Goal: Information Seeking & Learning: Find specific fact

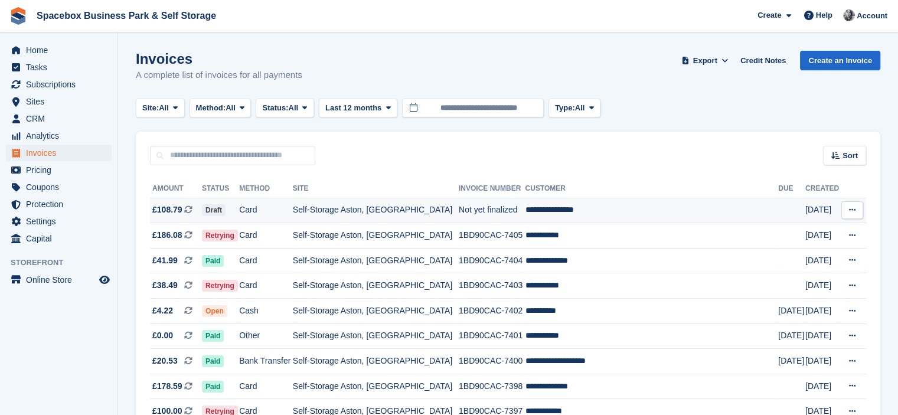
click at [476, 207] on td "Not yet finalized" at bounding box center [492, 210] width 67 height 25
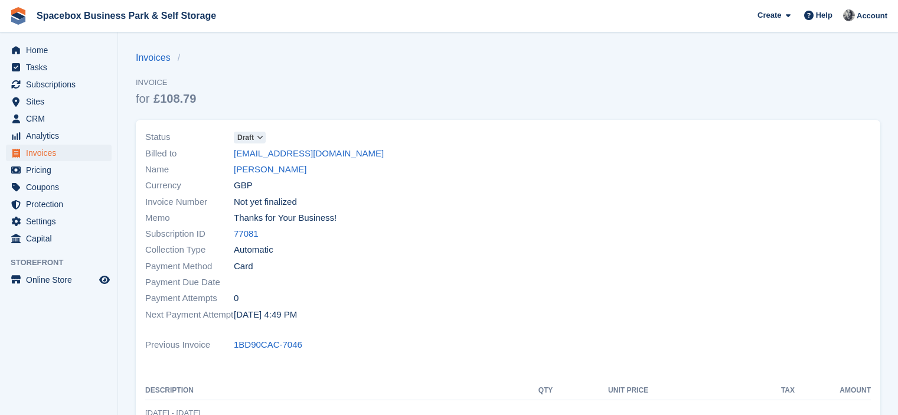
scroll to position [191, 0]
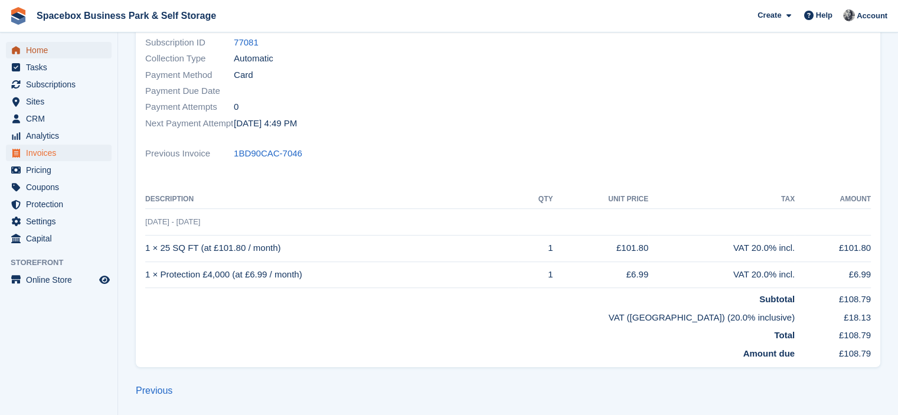
click at [29, 46] on span "Home" at bounding box center [61, 50] width 71 height 17
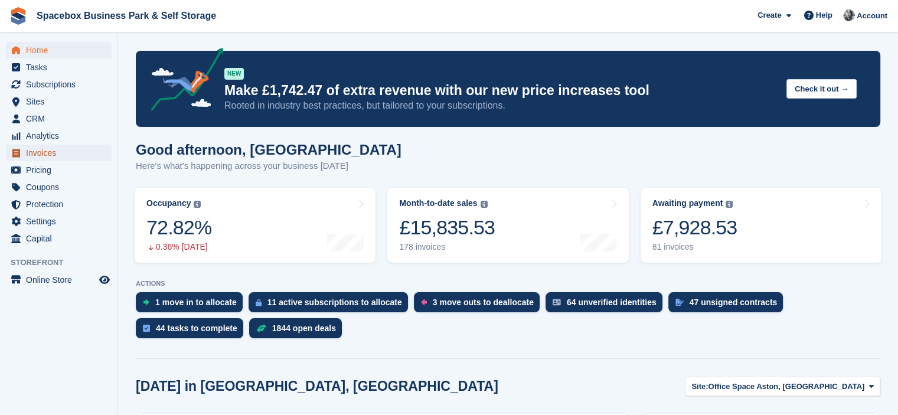
click at [61, 154] on span "Invoices" at bounding box center [61, 153] width 71 height 17
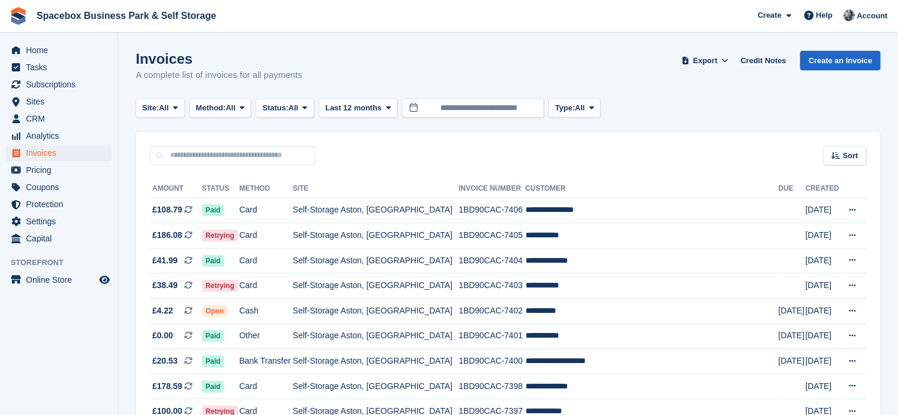
click at [409, 179] on th "Site" at bounding box center [376, 188] width 166 height 19
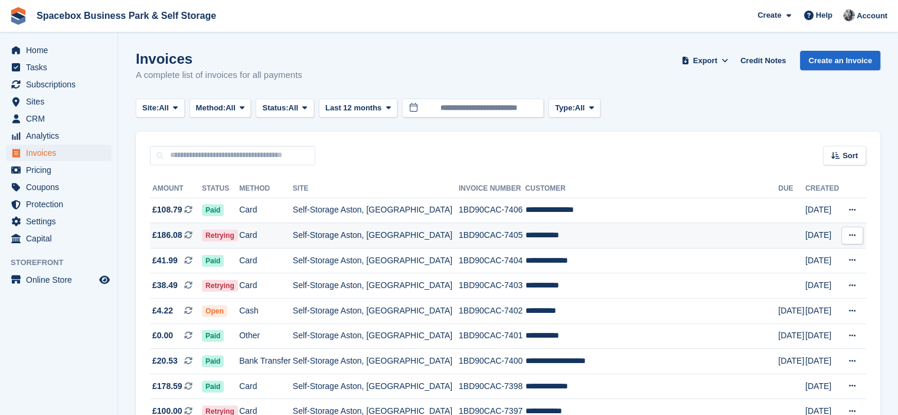
click at [421, 234] on td "Self-Storage Aston, [GEOGRAPHIC_DATA]" at bounding box center [376, 235] width 166 height 25
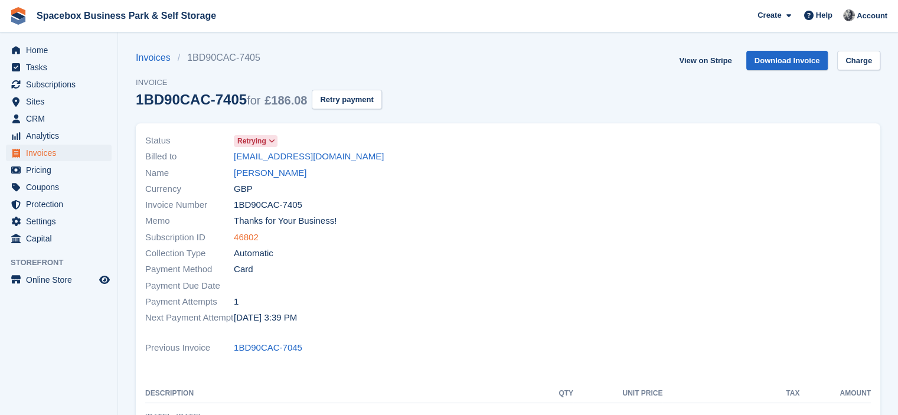
click at [240, 234] on link "46802" at bounding box center [246, 238] width 25 height 14
click at [244, 174] on link "Najma Begum" at bounding box center [270, 173] width 73 height 14
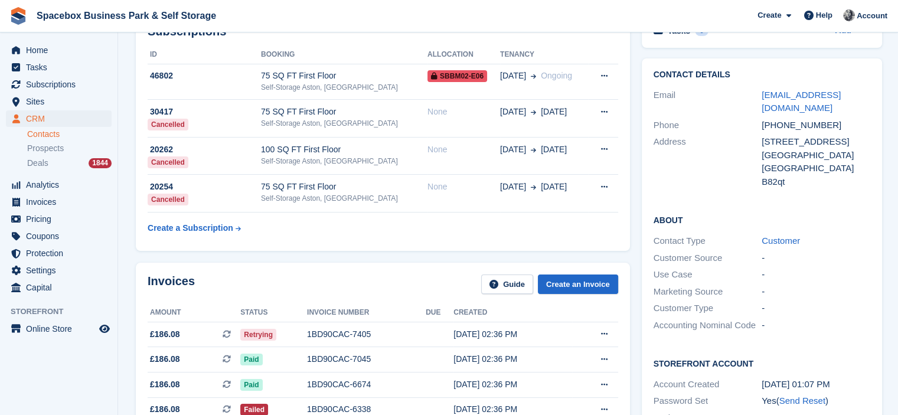
scroll to position [51, 0]
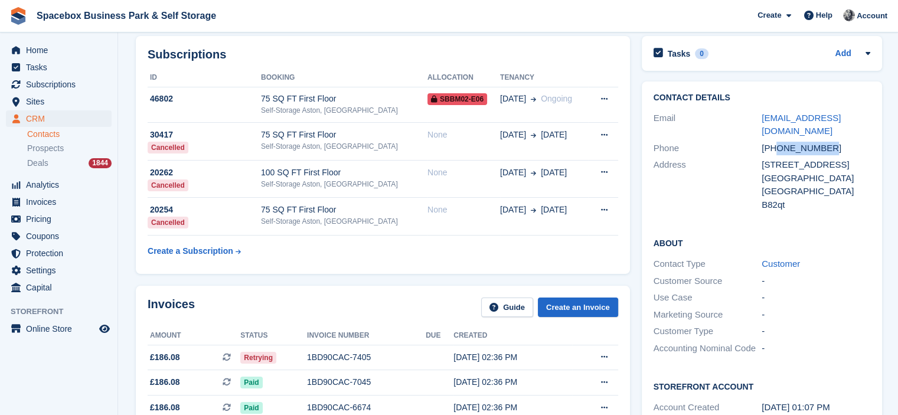
drag, startPoint x: 776, startPoint y: 138, endPoint x: 827, endPoint y: 142, distance: 50.9
click at [827, 142] on div "Phone +447733737387" at bounding box center [762, 148] width 217 height 17
copy div "7733737387"
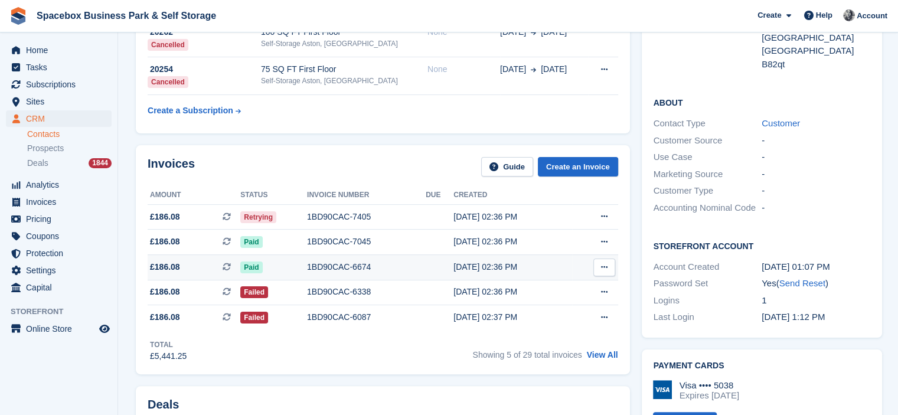
scroll to position [193, 0]
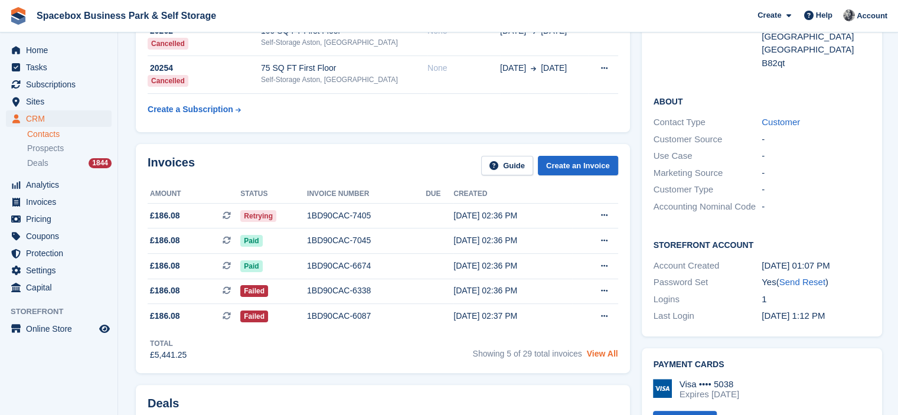
click at [614, 349] on link "View All" at bounding box center [602, 353] width 31 height 9
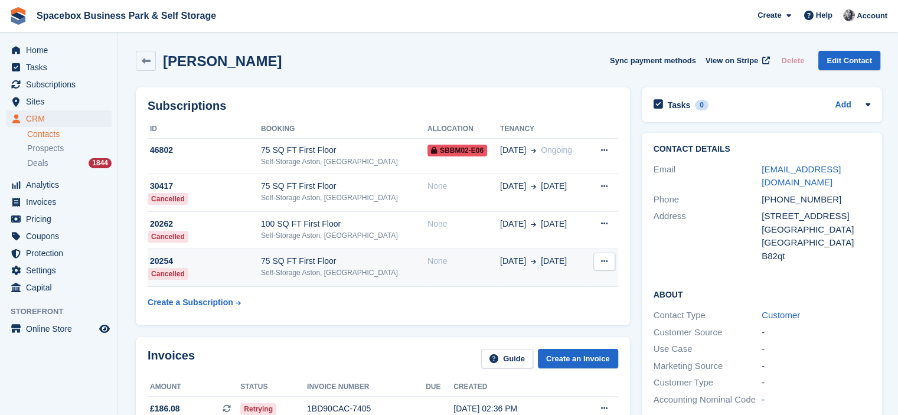
scroll to position [193, 0]
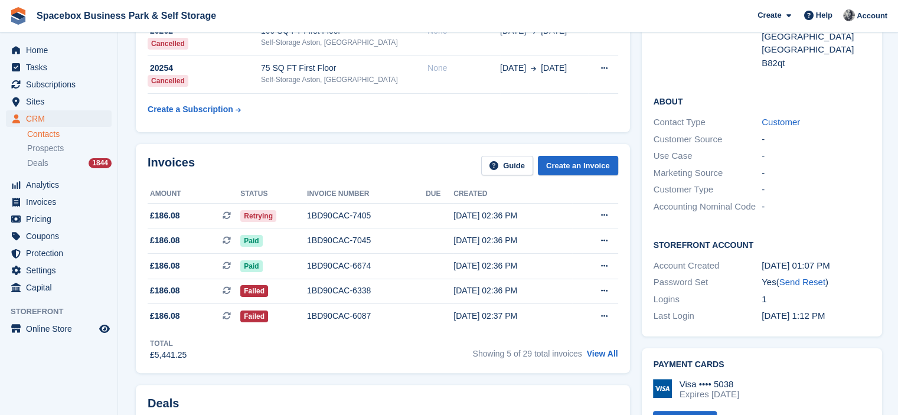
click at [314, 162] on div "Invoices Guide Create an Invoice" at bounding box center [383, 169] width 471 height 27
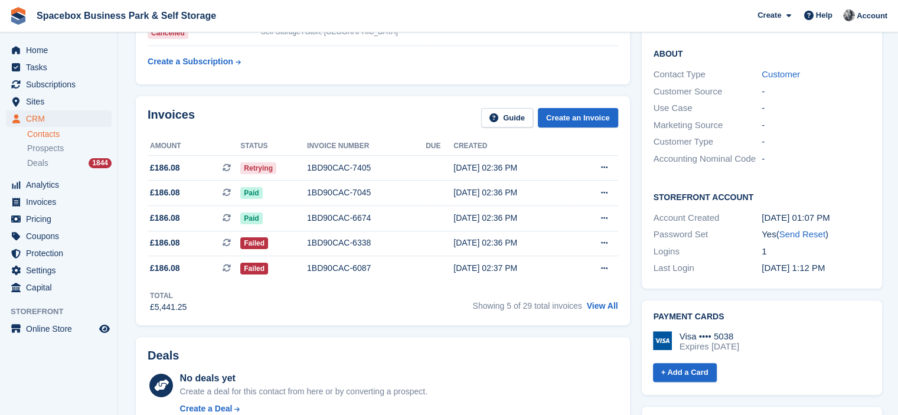
scroll to position [240, 0]
click at [294, 107] on div "Invoices Guide Create an Invoice Amount Status Invoice number Due Created £186.…" at bounding box center [383, 211] width 494 height 229
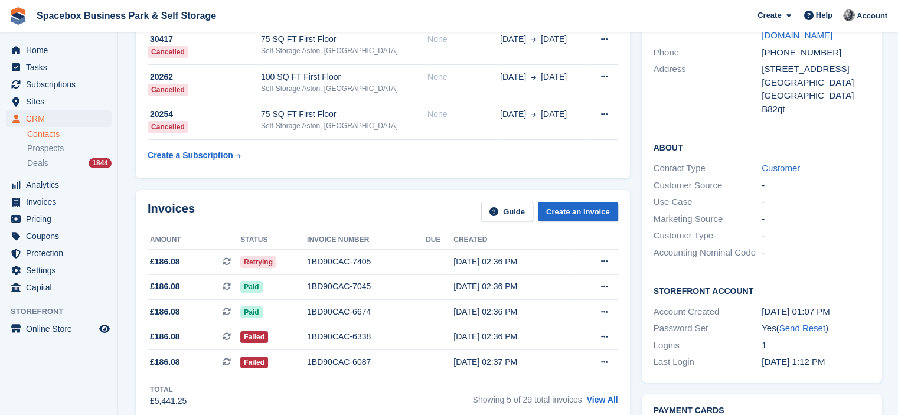
scroll to position [146, 0]
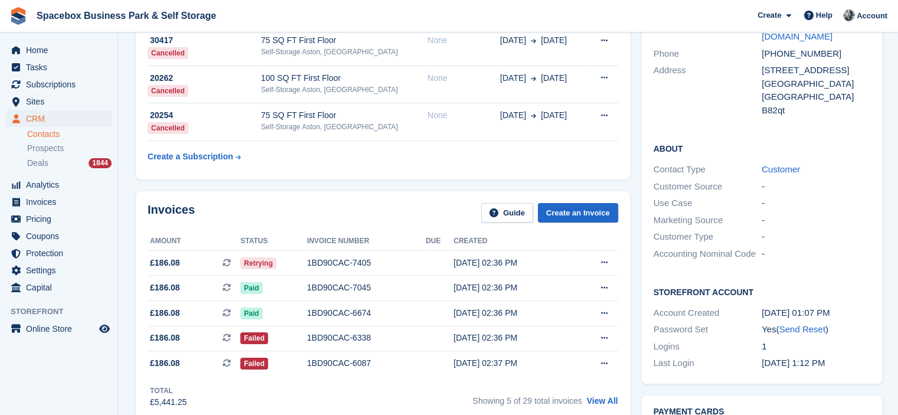
click at [319, 184] on div "Subscriptions ID Booking Allocation Tenancy 46802 75 SQ FT First Floor Self-Sto…" at bounding box center [383, 61] width 506 height 250
click at [339, 193] on div "Invoices Guide Create an Invoice Amount Status Invoice number Due Created £186.…" at bounding box center [383, 305] width 494 height 229
click at [320, 191] on div "Invoices Guide Create an Invoice Amount Status Invoice number Due Created £186.…" at bounding box center [383, 305] width 494 height 229
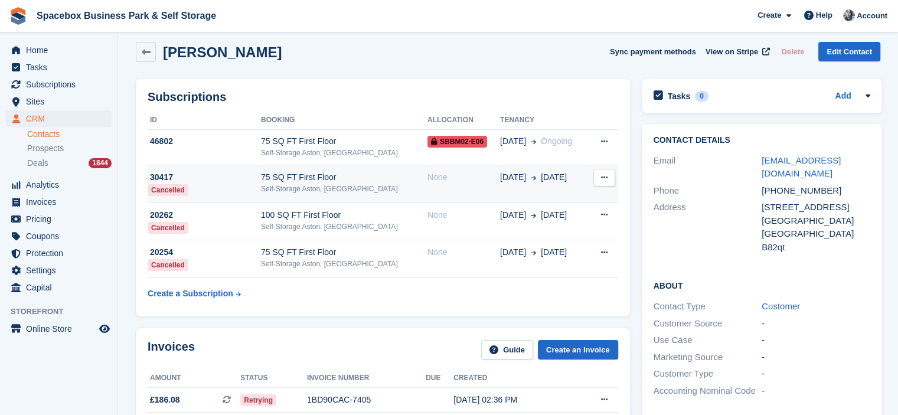
scroll to position [0, 0]
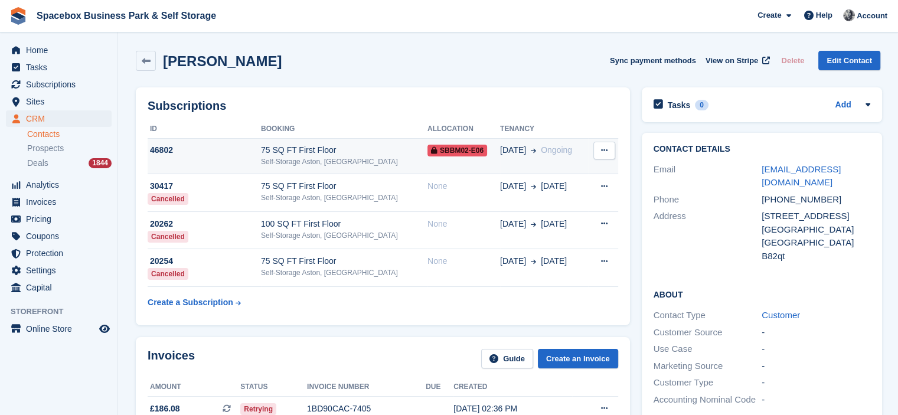
click at [326, 159] on div "Self-Storage Aston, [GEOGRAPHIC_DATA]" at bounding box center [344, 161] width 166 height 11
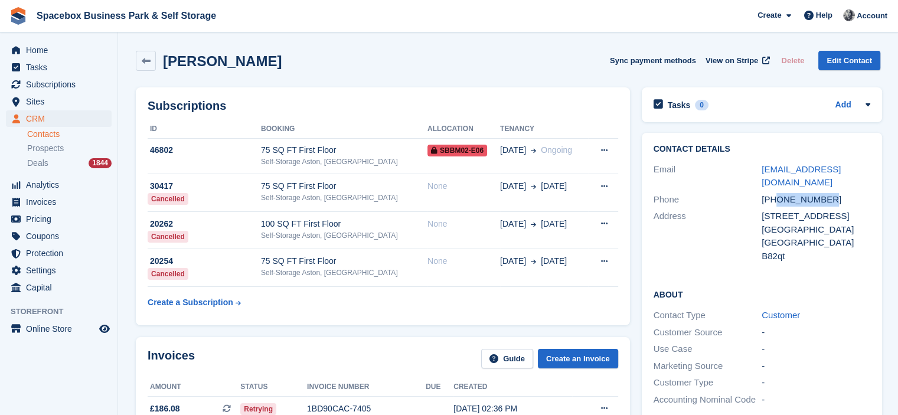
drag, startPoint x: 776, startPoint y: 187, endPoint x: 827, endPoint y: 184, distance: 50.9
click at [827, 193] on div "+447733737387" at bounding box center [816, 200] width 109 height 14
copy div "7733737387"
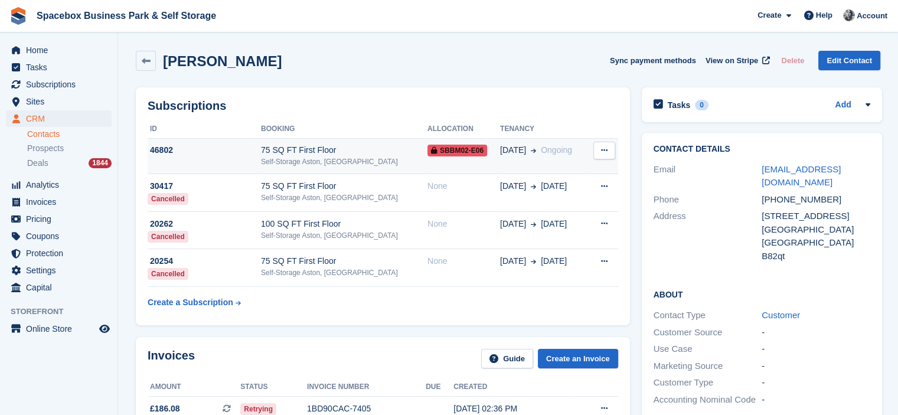
click at [377, 165] on div "Self-Storage Aston, [GEOGRAPHIC_DATA]" at bounding box center [344, 161] width 166 height 11
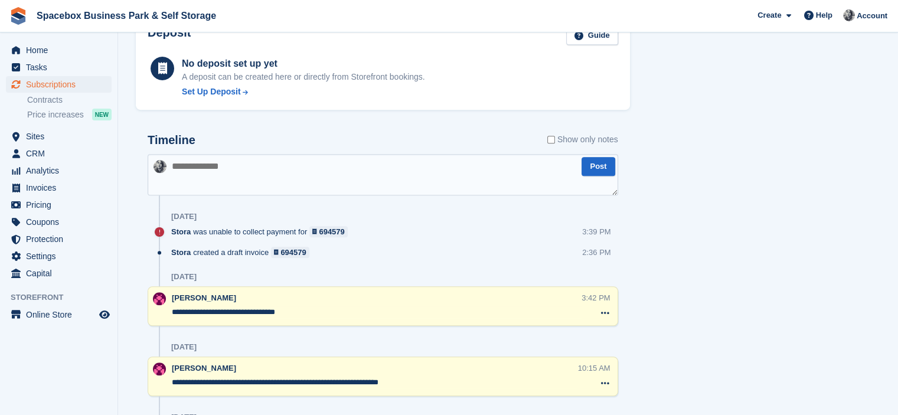
scroll to position [670, 0]
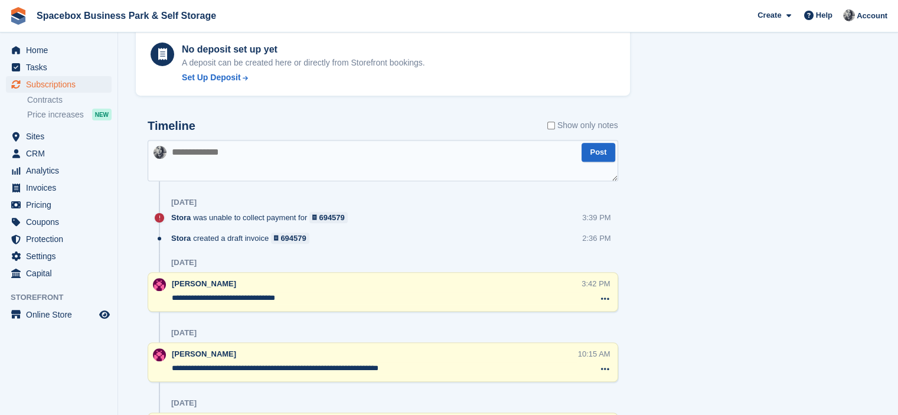
click at [377, 165] on textarea at bounding box center [383, 160] width 471 height 41
click at [411, 151] on textarea "**********" at bounding box center [383, 160] width 471 height 41
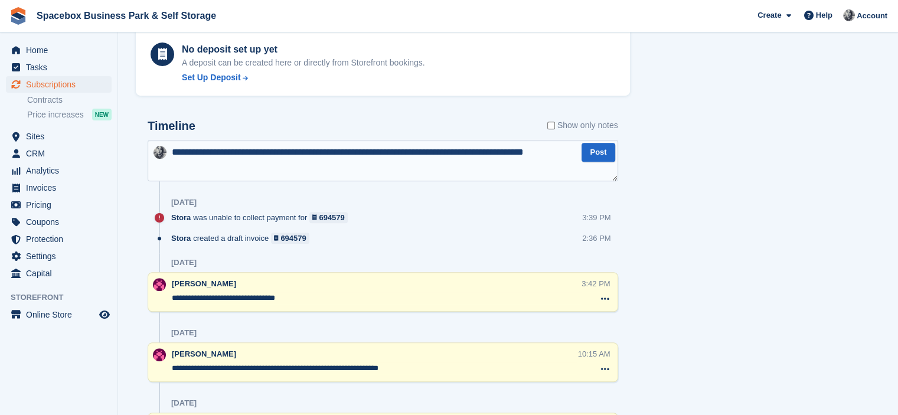
type textarea "**********"
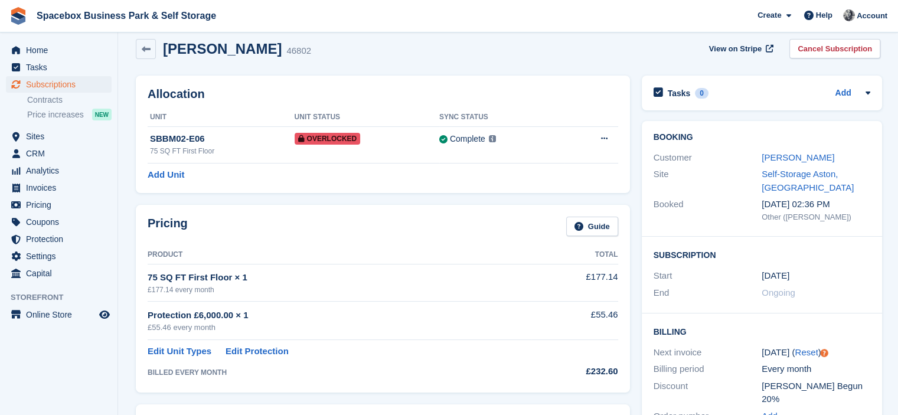
scroll to position [0, 0]
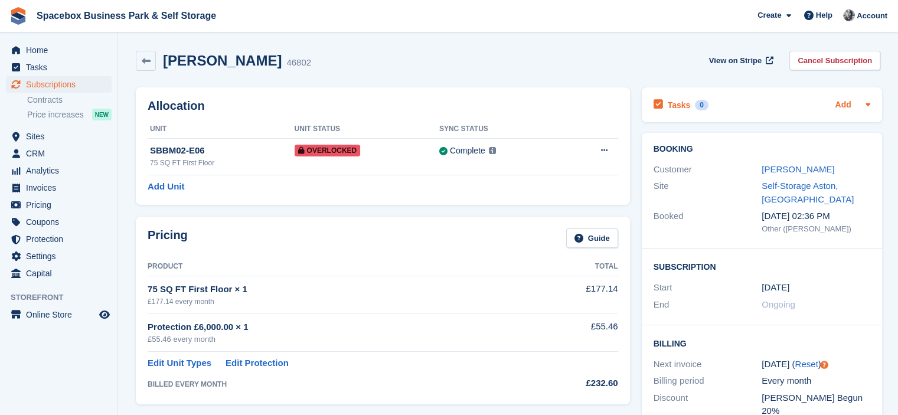
click at [837, 108] on link "Add" at bounding box center [843, 106] width 16 height 14
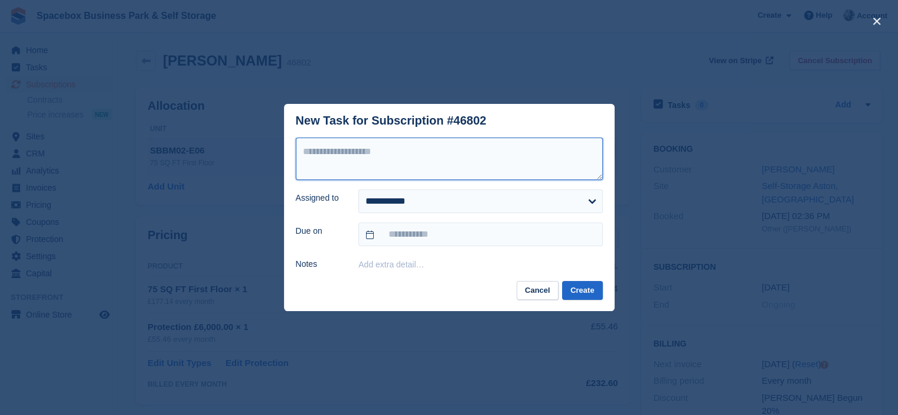
click at [429, 166] on textarea at bounding box center [449, 159] width 307 height 43
type textarea "*"
type textarea "**********"
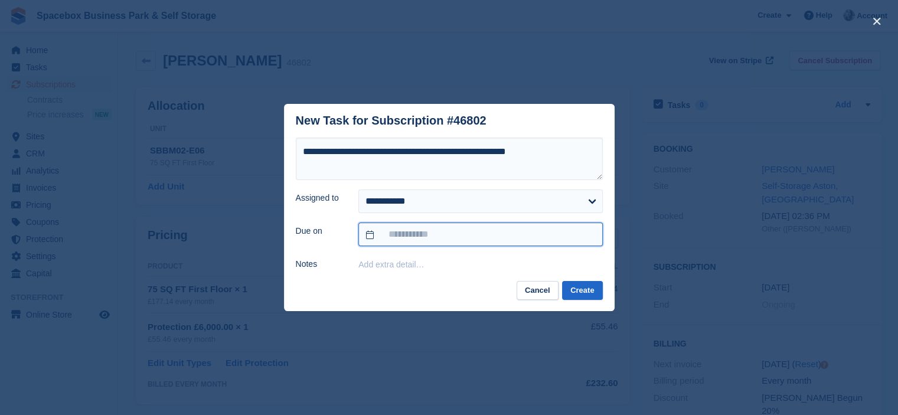
click at [428, 245] on input "text" at bounding box center [480, 235] width 244 height 24
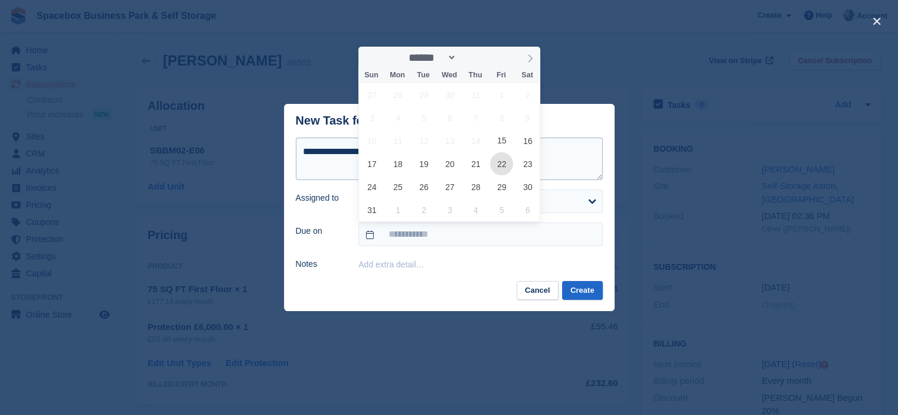
click at [503, 168] on span "22" at bounding box center [501, 163] width 23 height 23
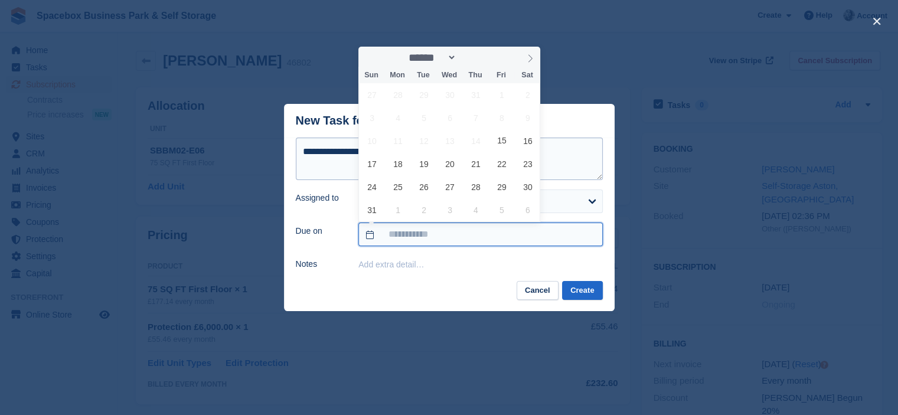
type input "**********"
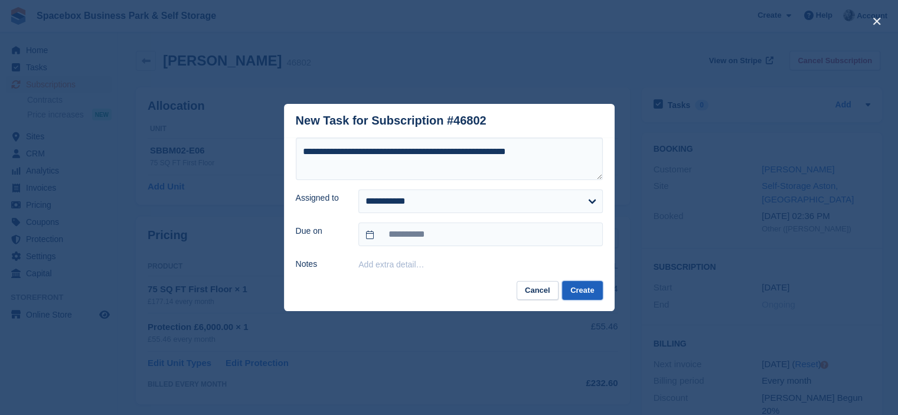
click at [581, 292] on button "Create" at bounding box center [582, 290] width 40 height 19
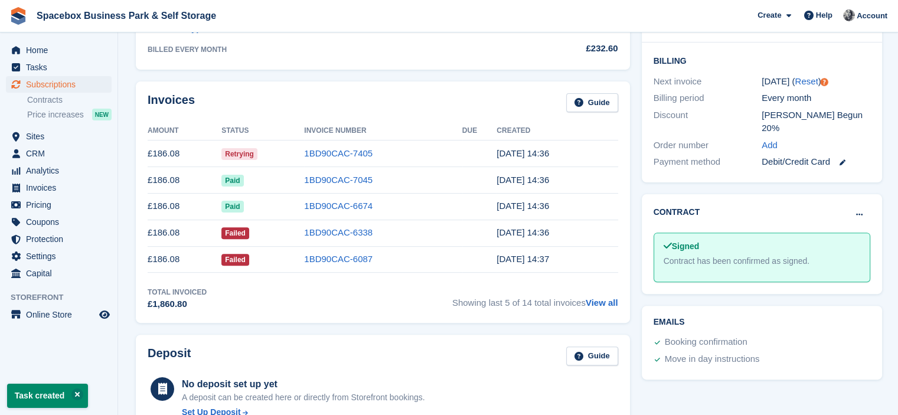
scroll to position [670, 0]
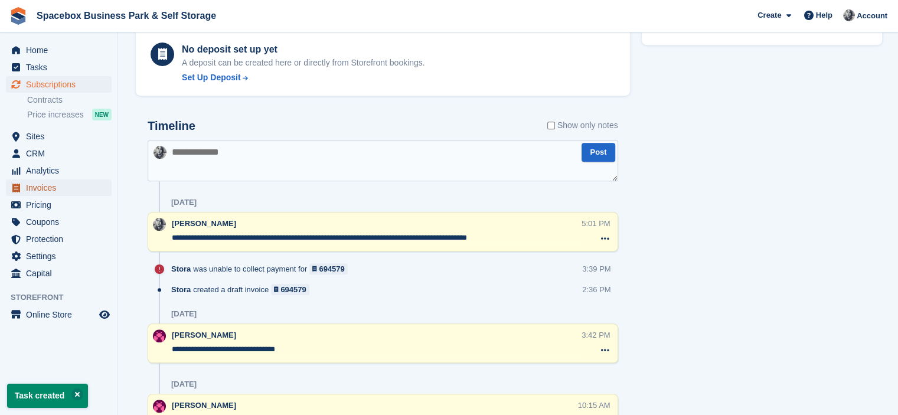
click at [45, 187] on span "Invoices" at bounding box center [61, 187] width 71 height 17
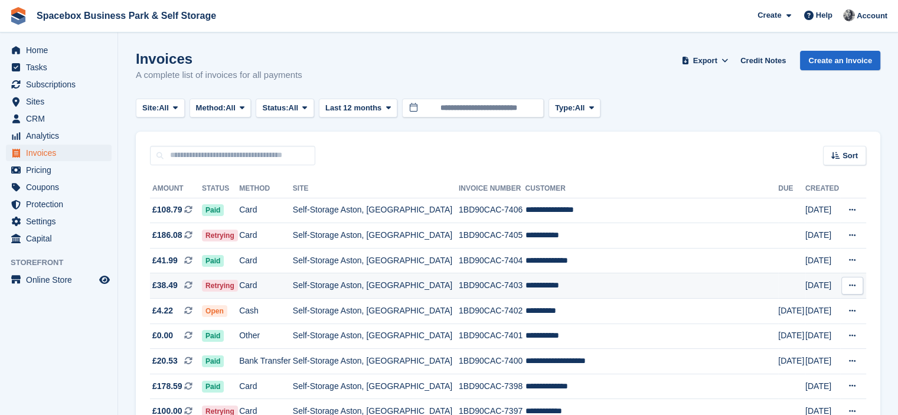
click at [353, 285] on td "Self-Storage Aston, [GEOGRAPHIC_DATA]" at bounding box center [376, 285] width 166 height 25
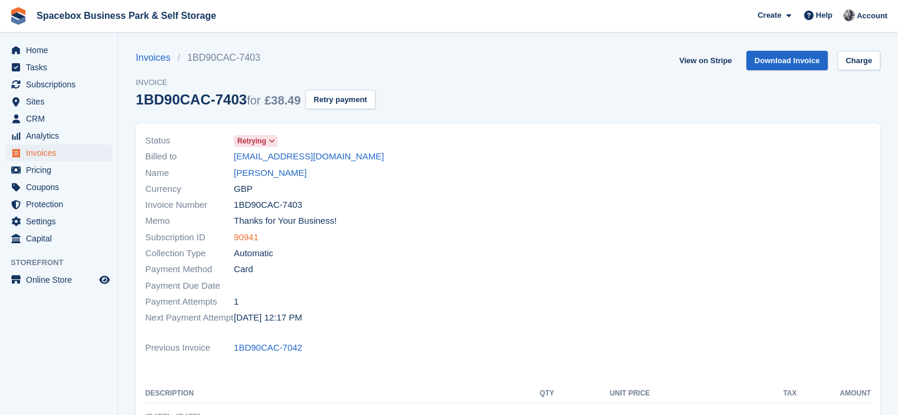
click at [248, 236] on link "90941" at bounding box center [246, 238] width 25 height 14
click at [272, 174] on link "[PERSON_NAME]" at bounding box center [270, 173] width 73 height 14
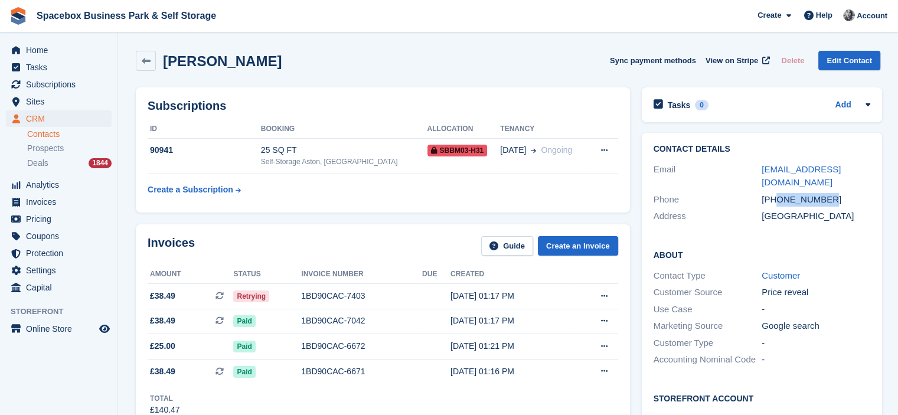
drag, startPoint x: 774, startPoint y: 190, endPoint x: 827, endPoint y: 188, distance: 52.6
click at [827, 193] on div "[PHONE_NUMBER]" at bounding box center [816, 200] width 109 height 14
copy div "7737233275"
click at [362, 64] on div "Kevin henry Sync payment methods View on Stripe Delete Edit Contact" at bounding box center [508, 61] width 745 height 20
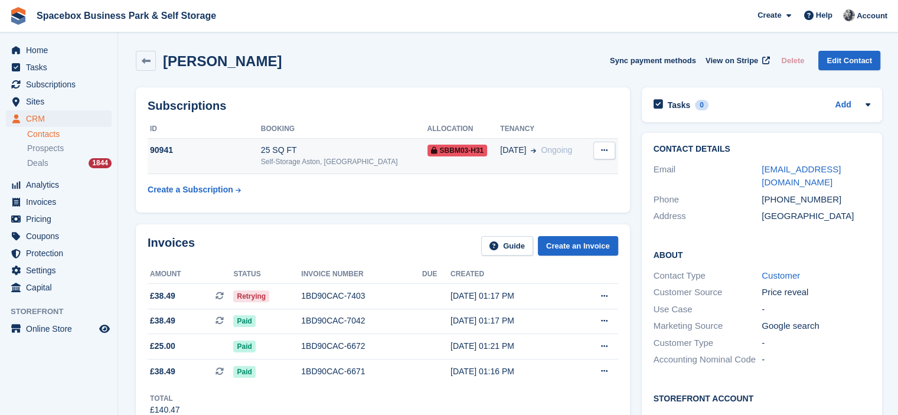
click at [237, 159] on td "90941" at bounding box center [204, 156] width 113 height 36
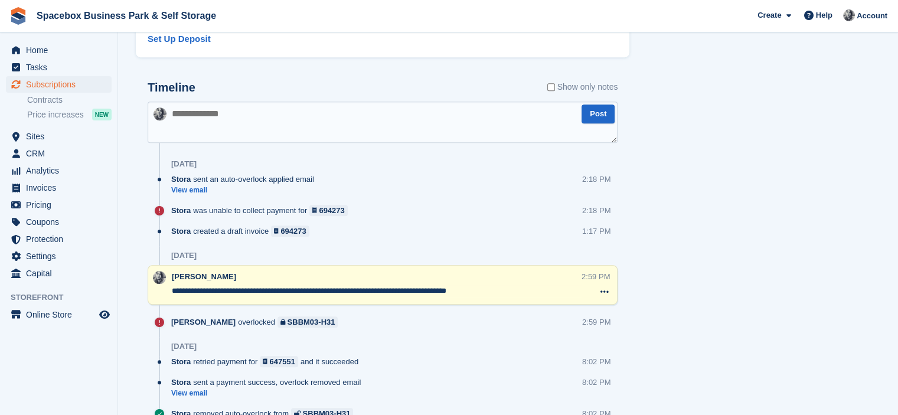
scroll to position [704, 0]
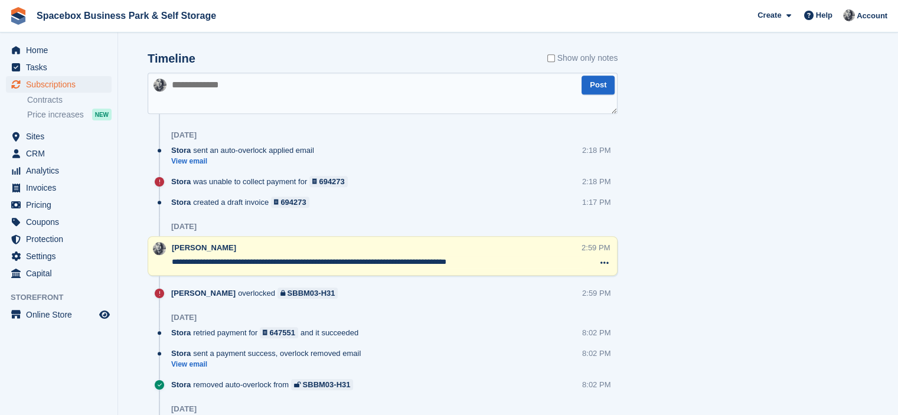
click at [192, 84] on textarea at bounding box center [383, 93] width 470 height 41
type textarea "*"
click at [331, 83] on textarea "**********" at bounding box center [383, 93] width 470 height 41
type textarea "**********"
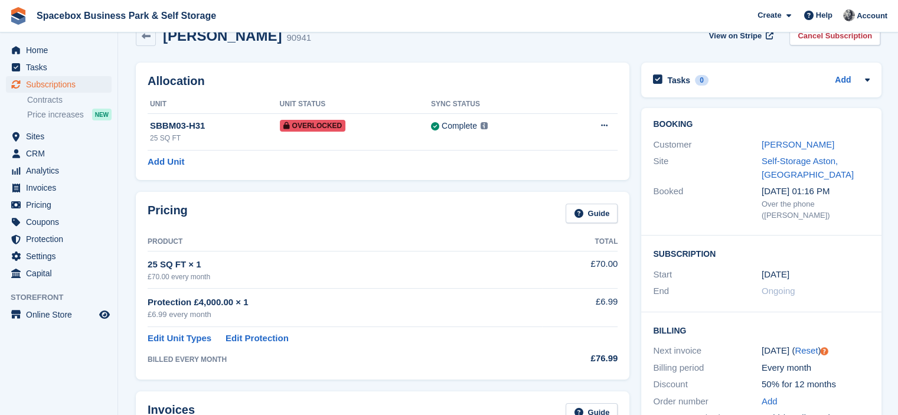
scroll to position [0, 0]
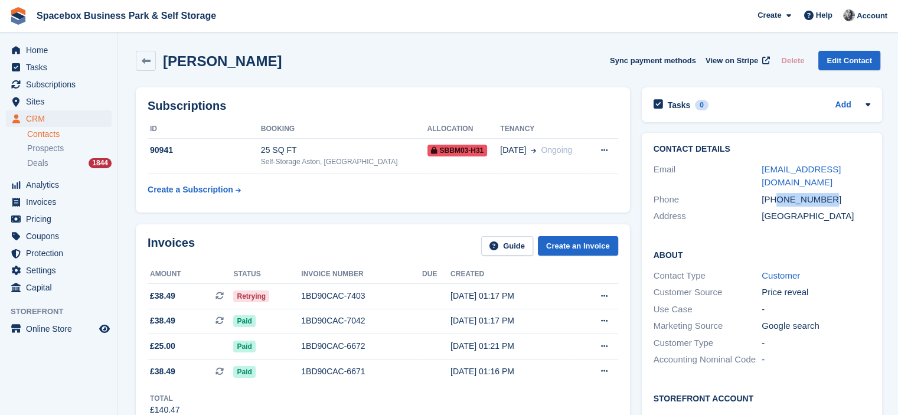
drag, startPoint x: 777, startPoint y: 187, endPoint x: 831, endPoint y: 190, distance: 54.4
click at [831, 193] on div "[PHONE_NUMBER]" at bounding box center [816, 200] width 109 height 14
copy div "7737233275"
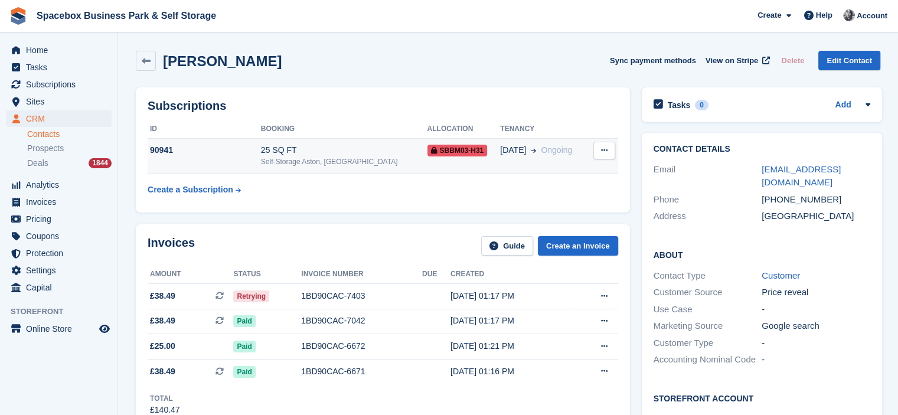
click at [364, 162] on div "Self-Storage Aston, [GEOGRAPHIC_DATA]" at bounding box center [344, 161] width 166 height 11
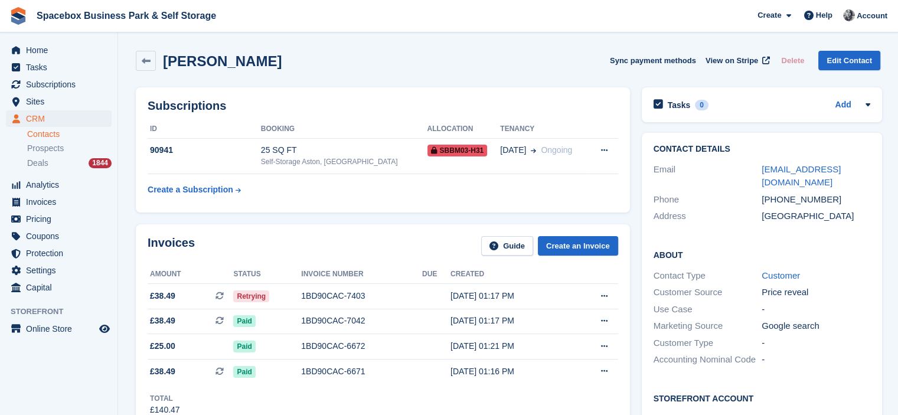
click at [282, 78] on div "[PERSON_NAME] Sync payment methods View on Stripe Delete Edit Contact" at bounding box center [508, 63] width 756 height 37
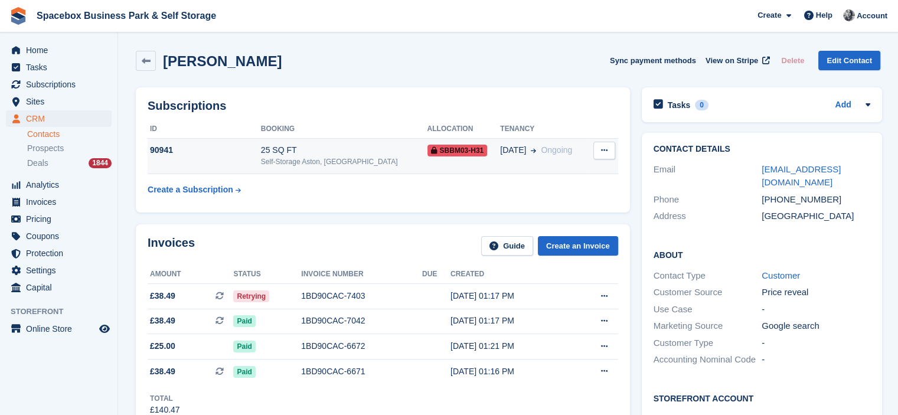
click at [280, 150] on div "25 SQ FT" at bounding box center [344, 150] width 166 height 12
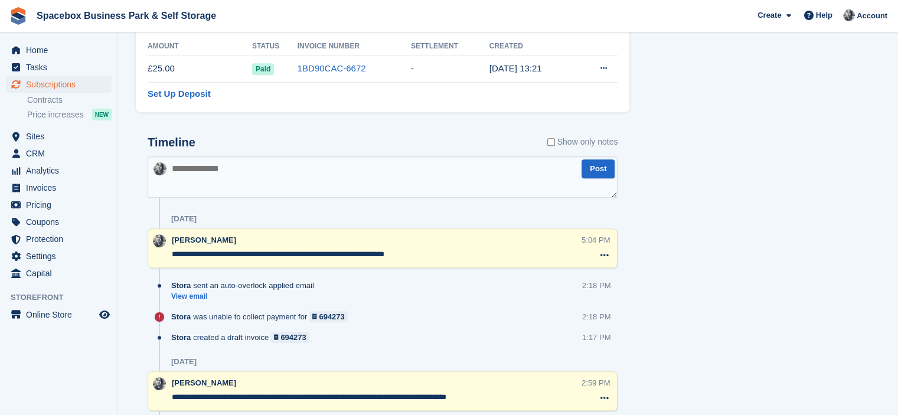
scroll to position [670, 0]
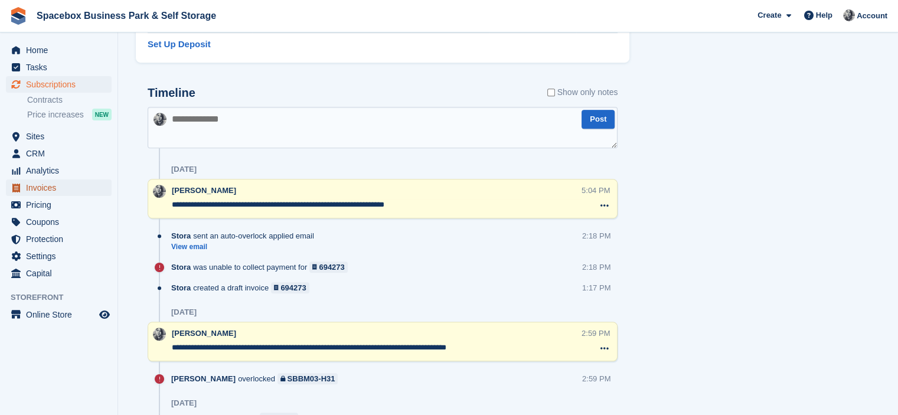
click at [27, 187] on span "Invoices" at bounding box center [61, 187] width 71 height 17
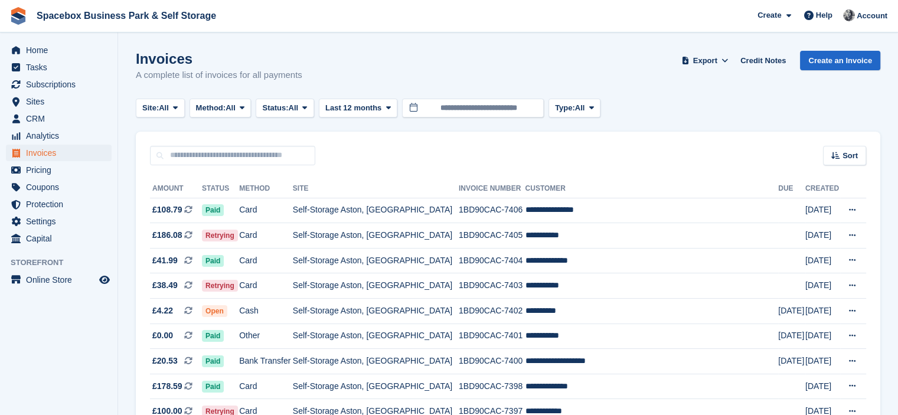
click at [382, 151] on div "Sort Sort by Date created Created (oldest first) Created (newest first)" at bounding box center [508, 149] width 745 height 34
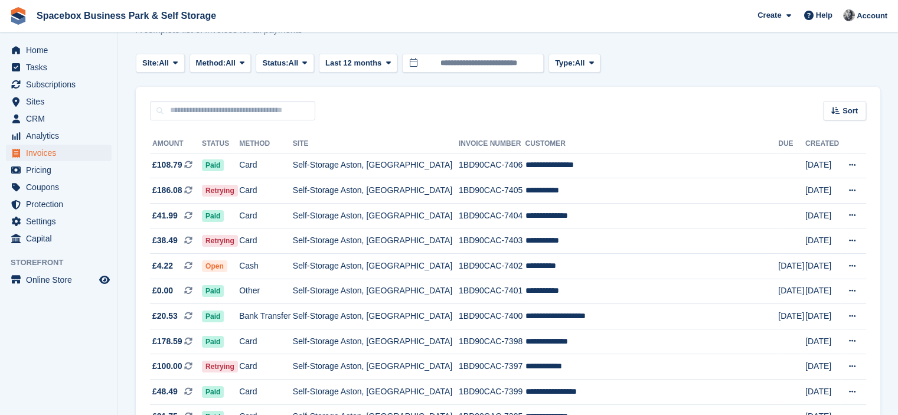
scroll to position [47, 0]
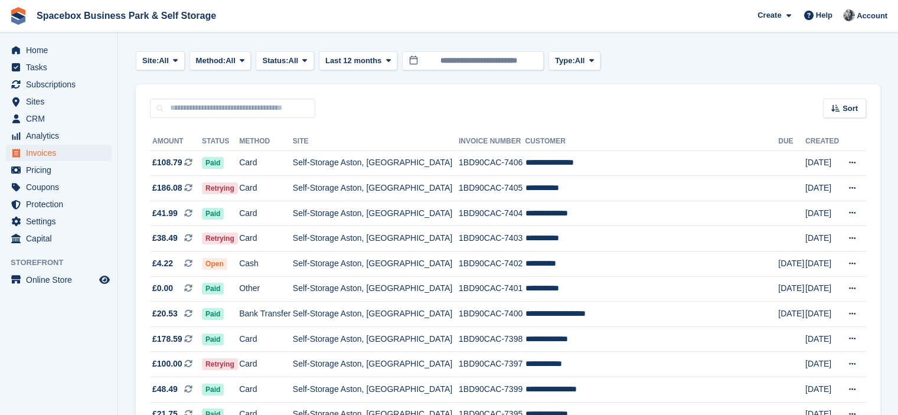
click at [365, 94] on div "Sort Sort by Date created Created (oldest first) Created (newest first)" at bounding box center [508, 101] width 745 height 34
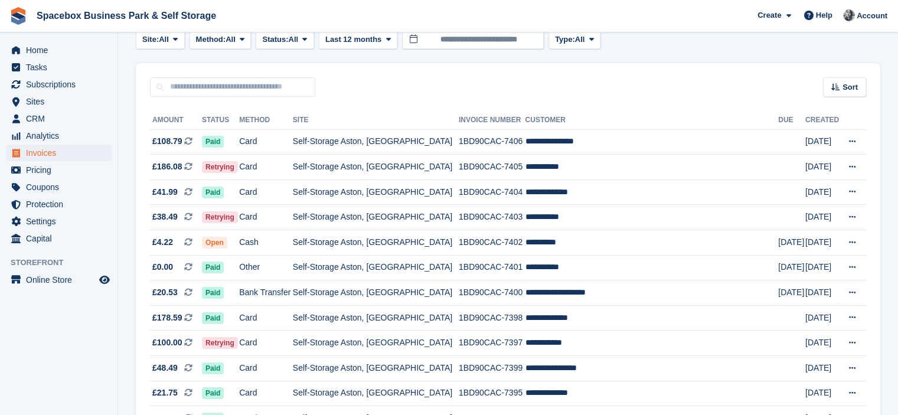
scroll to position [71, 0]
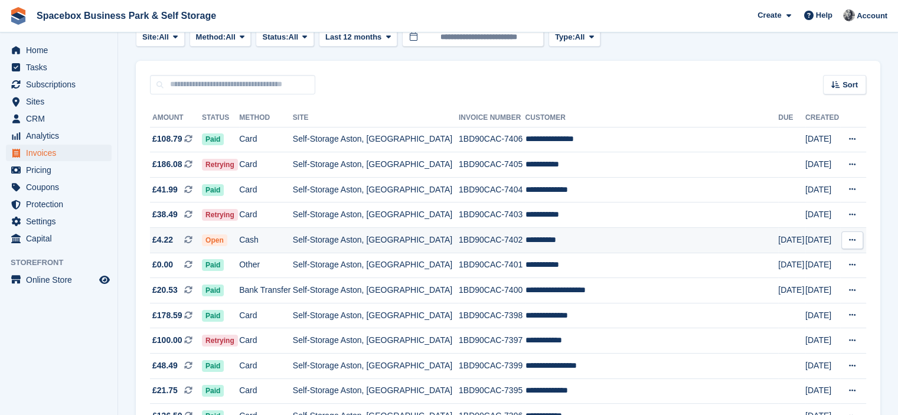
click at [413, 243] on td "Self-Storage Aston, [GEOGRAPHIC_DATA]" at bounding box center [376, 240] width 166 height 25
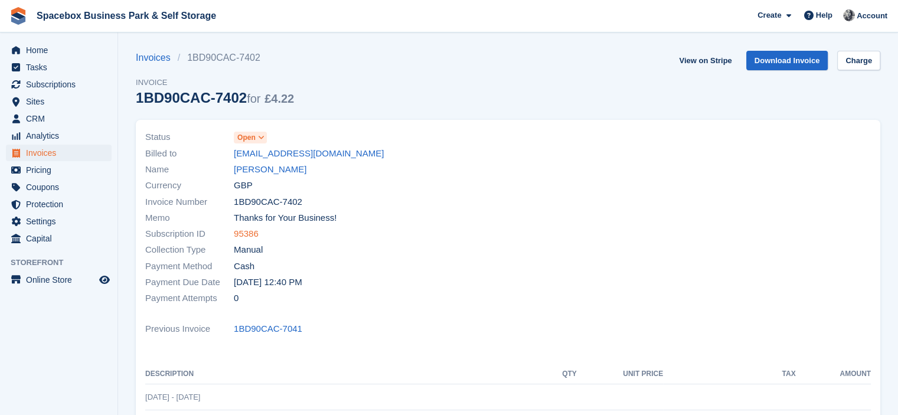
click at [250, 234] on link "95386" at bounding box center [246, 234] width 25 height 14
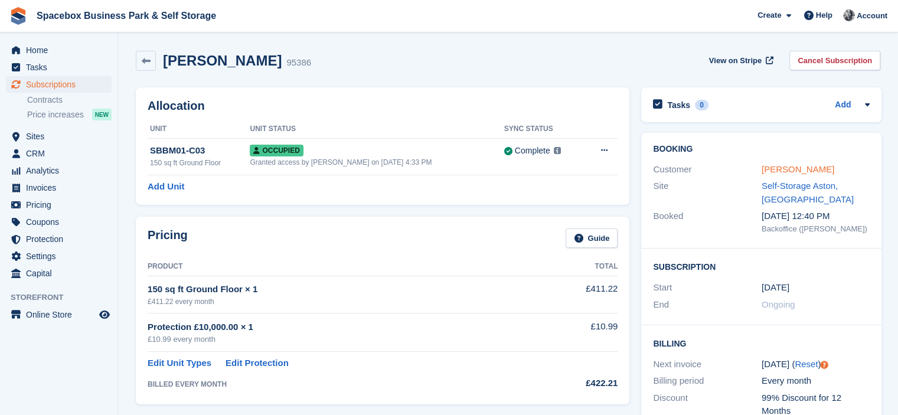
click at [791, 172] on link "[PERSON_NAME]" at bounding box center [798, 169] width 73 height 10
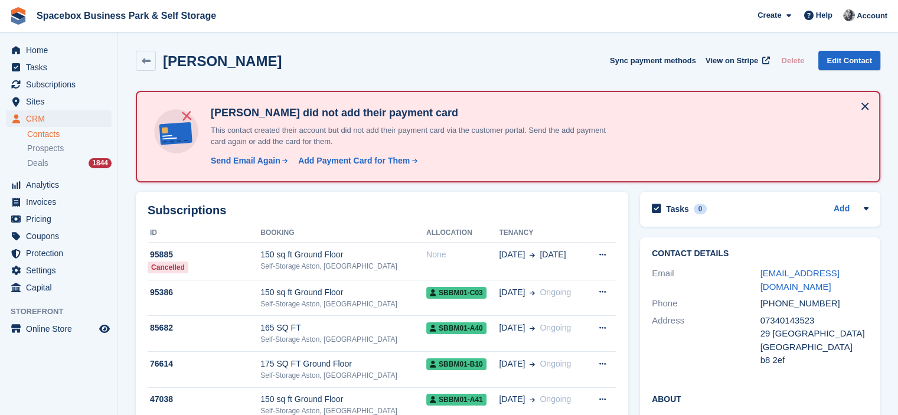
click at [868, 106] on button at bounding box center [865, 106] width 19 height 19
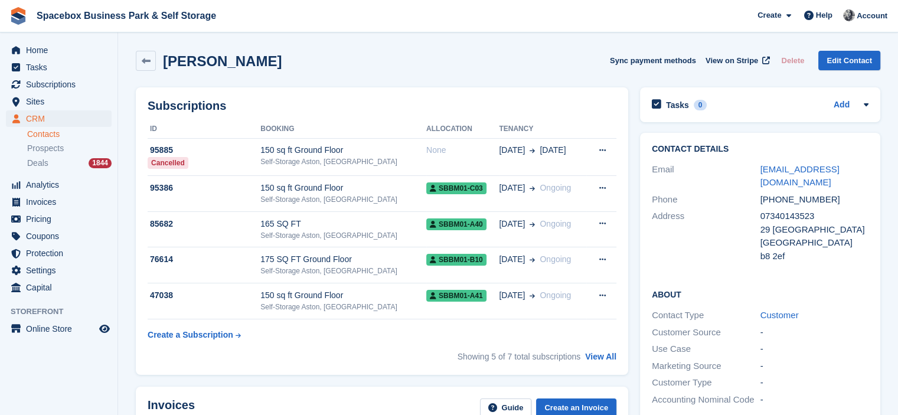
click at [445, 55] on div "munir moez Sync payment methods View on Stripe Delete Edit Contact" at bounding box center [508, 61] width 745 height 20
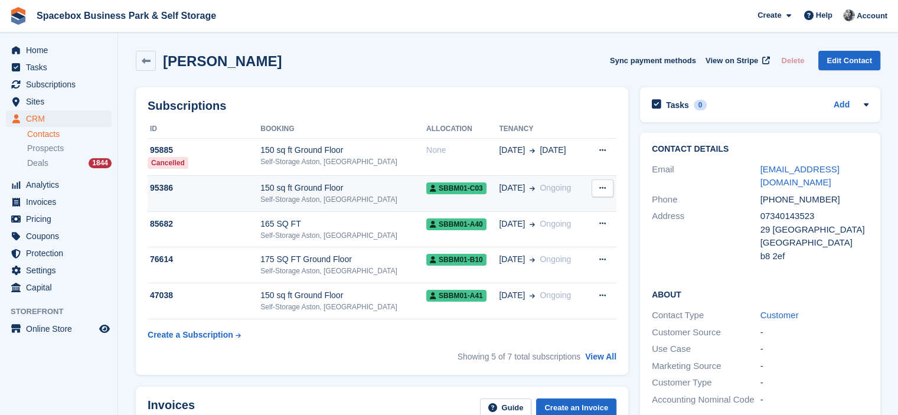
click at [377, 193] on div "150 sq ft Ground Floor" at bounding box center [343, 188] width 166 height 12
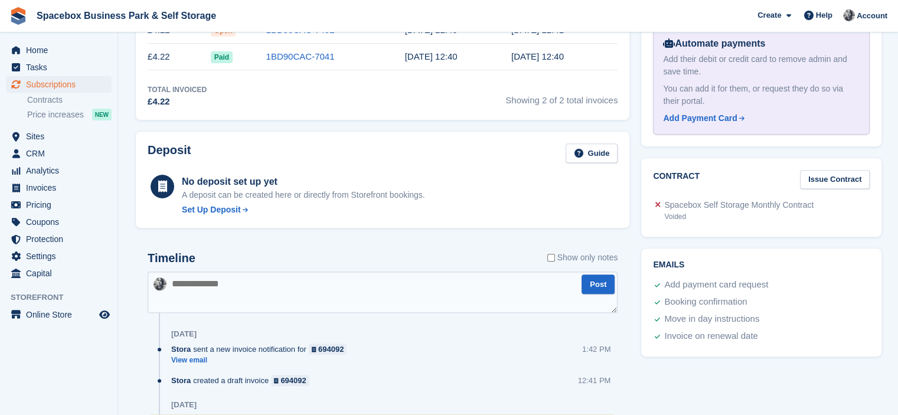
scroll to position [517, 0]
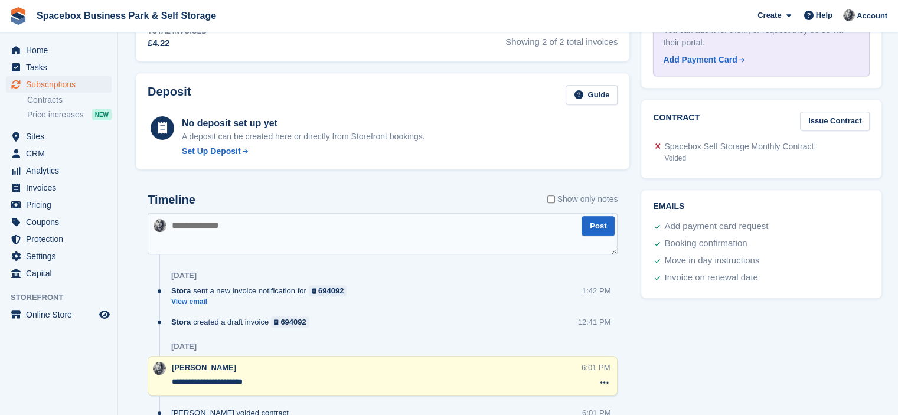
click at [380, 230] on textarea at bounding box center [383, 233] width 470 height 41
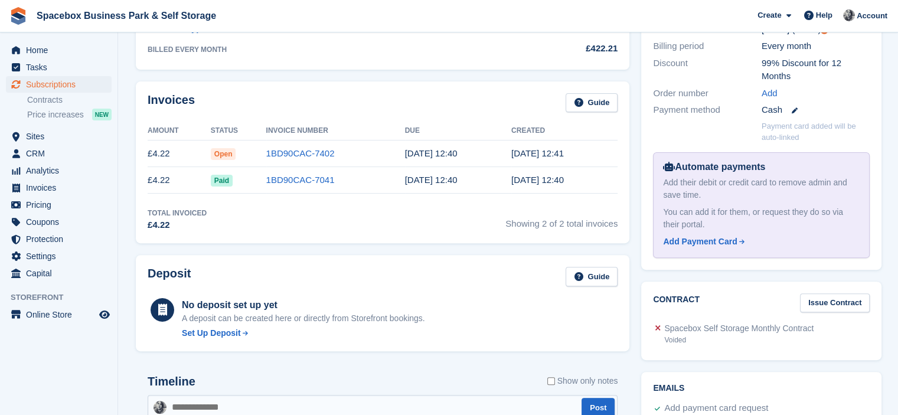
scroll to position [670, 0]
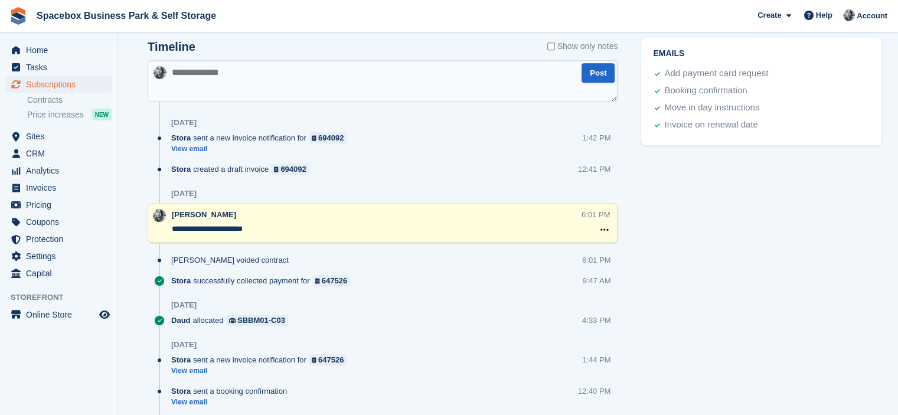
click at [311, 80] on textarea at bounding box center [383, 80] width 470 height 41
type textarea "**********"
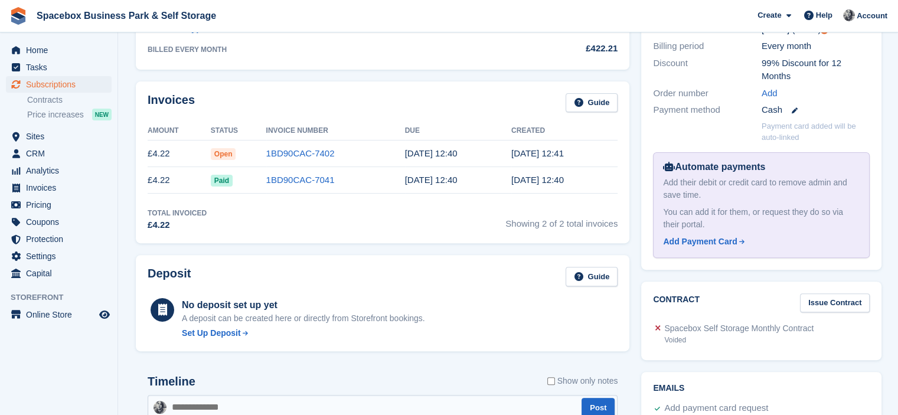
scroll to position [0, 0]
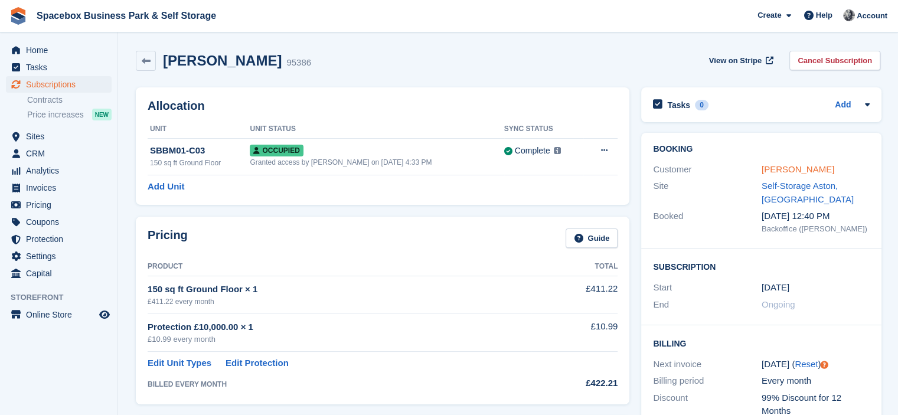
click at [772, 171] on link "[PERSON_NAME]" at bounding box center [798, 169] width 73 height 10
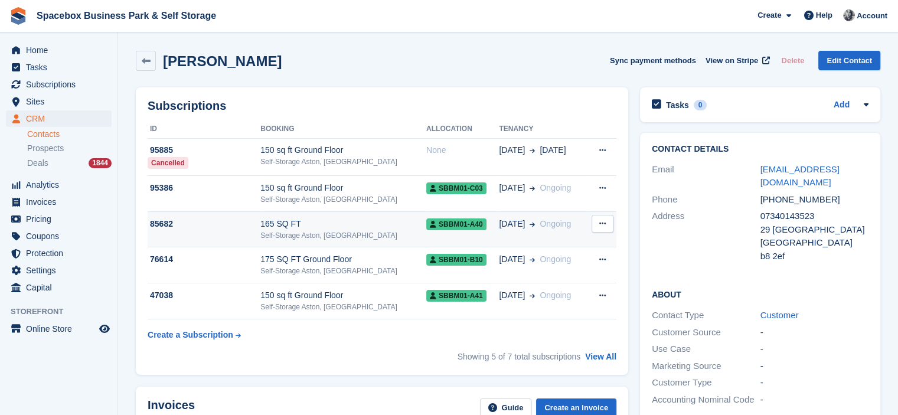
click at [374, 236] on div "Self-Storage Aston, [GEOGRAPHIC_DATA]" at bounding box center [343, 235] width 166 height 11
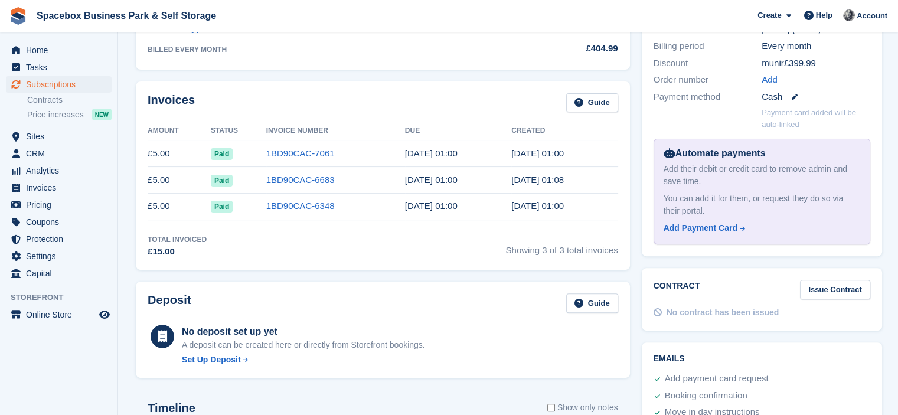
scroll to position [670, 0]
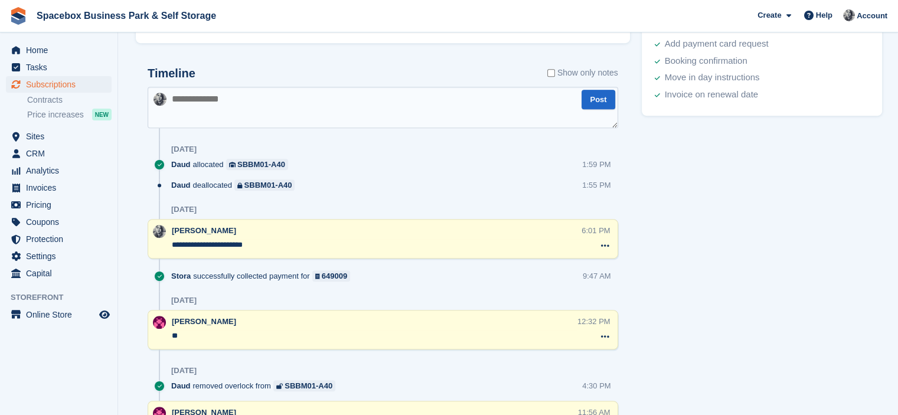
click at [276, 101] on textarea at bounding box center [383, 107] width 471 height 41
paste textarea "**********"
type textarea "**********"
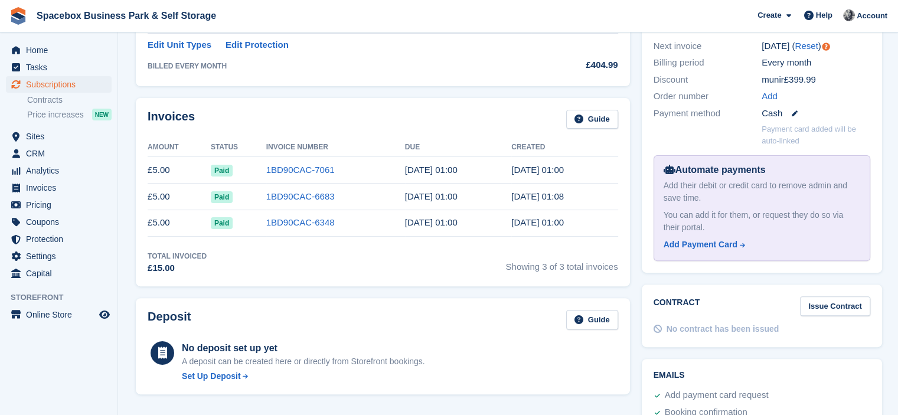
scroll to position [0, 0]
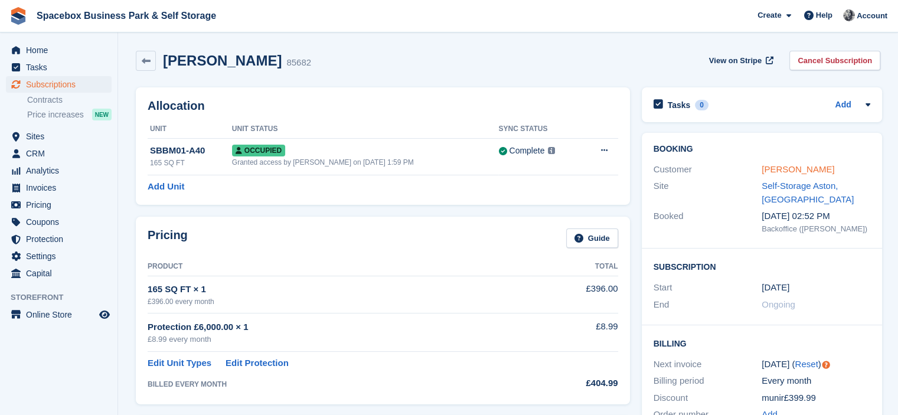
click at [782, 170] on link "[PERSON_NAME]" at bounding box center [798, 169] width 73 height 10
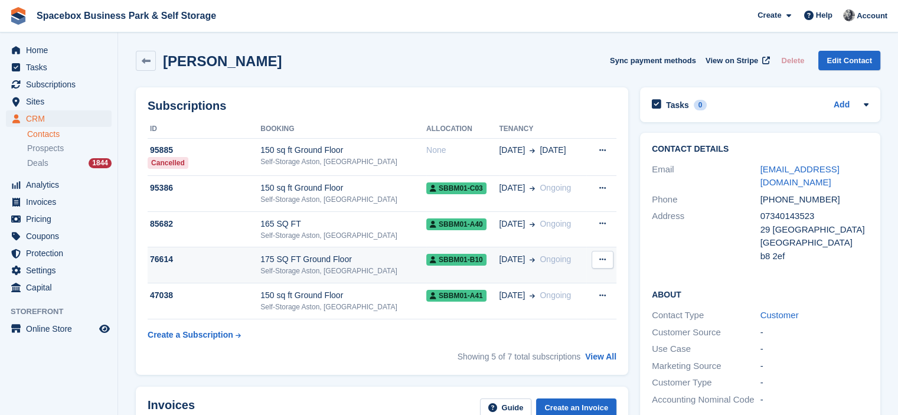
click at [426, 250] on td "SBBM01-B10" at bounding box center [462, 265] width 73 height 36
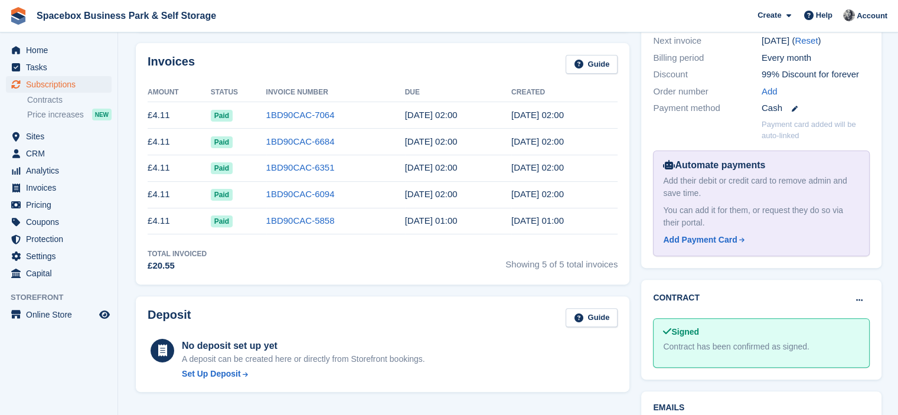
scroll to position [670, 0]
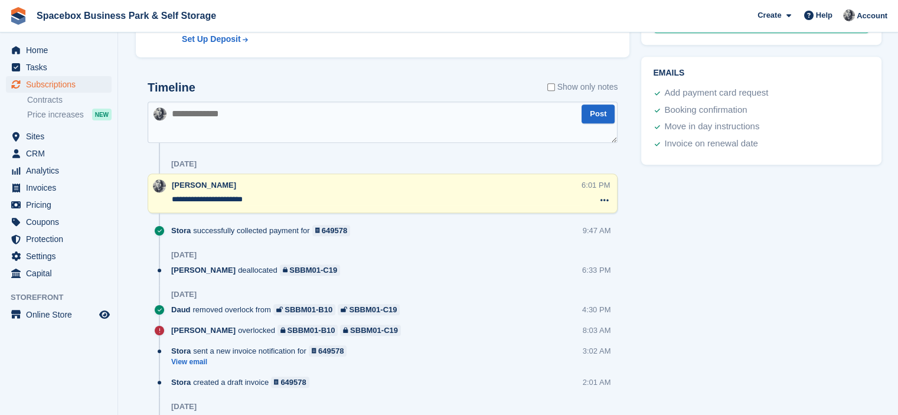
click at [201, 102] on textarea at bounding box center [383, 122] width 470 height 41
paste textarea "**********"
type textarea "**********"
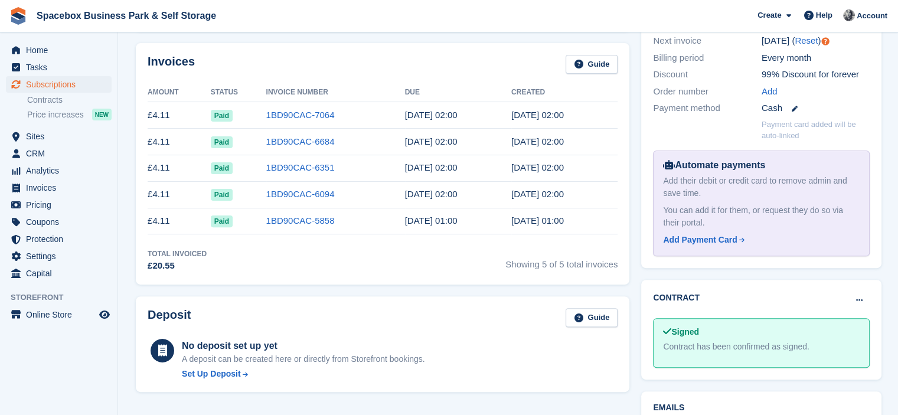
scroll to position [0, 0]
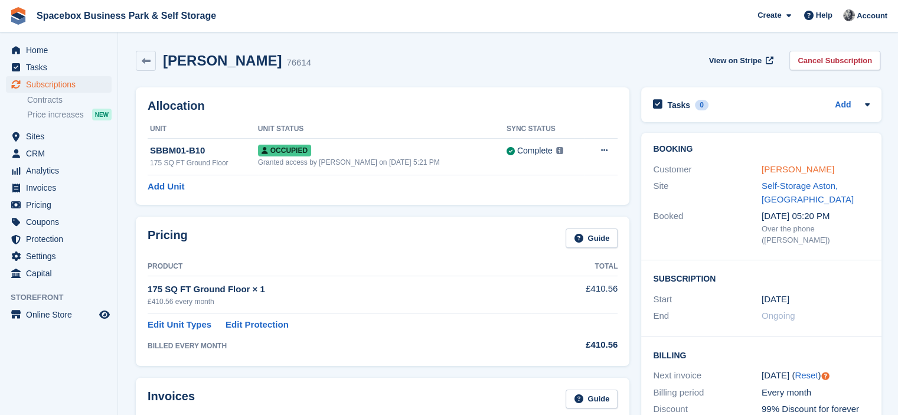
click at [770, 168] on link "munir moez" at bounding box center [798, 169] width 73 height 10
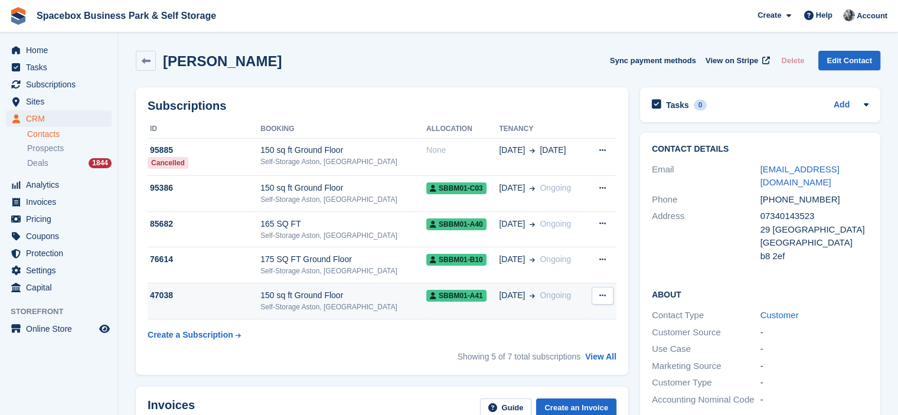
click at [383, 291] on div "150 sq ft Ground Floor" at bounding box center [343, 295] width 166 height 12
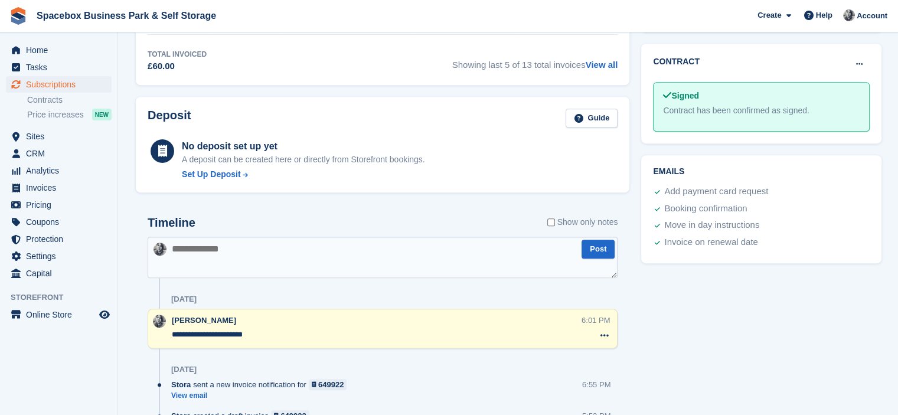
scroll to position [670, 0]
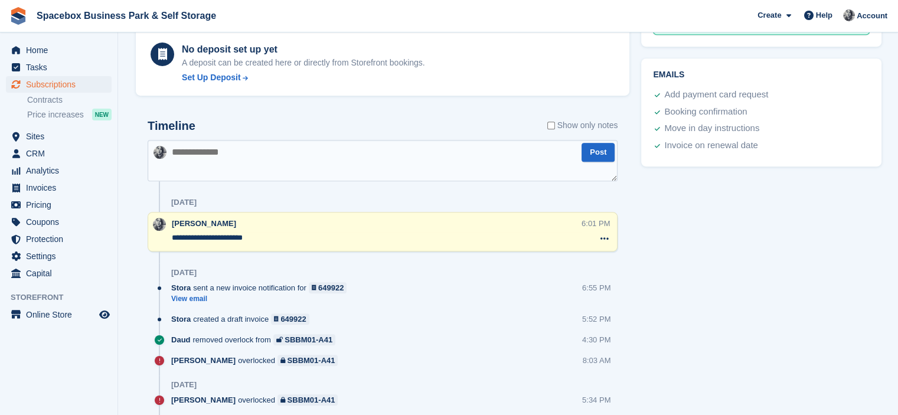
click at [293, 146] on textarea at bounding box center [383, 160] width 470 height 41
paste textarea "**********"
type textarea "**********"
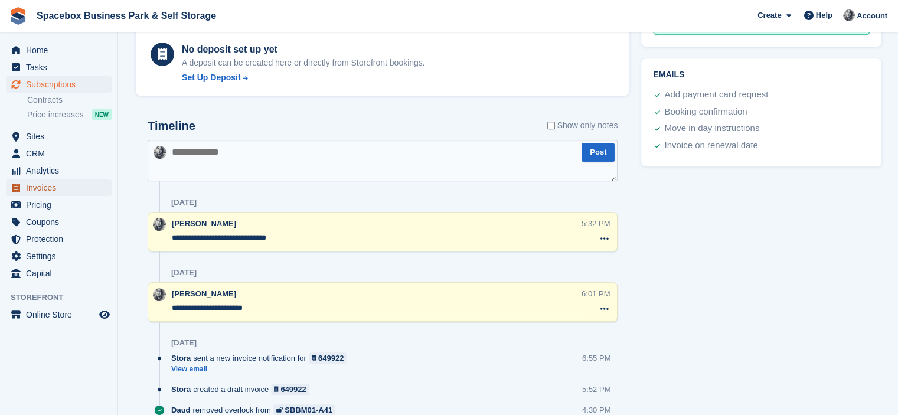
click at [47, 192] on span "Invoices" at bounding box center [61, 187] width 71 height 17
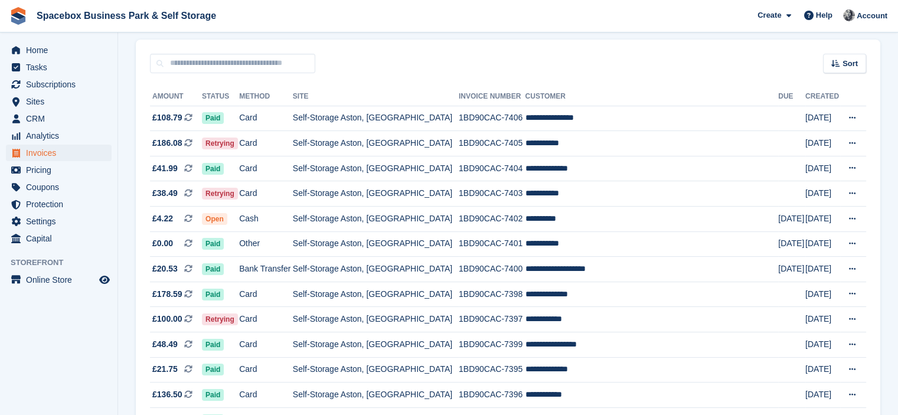
scroll to position [94, 0]
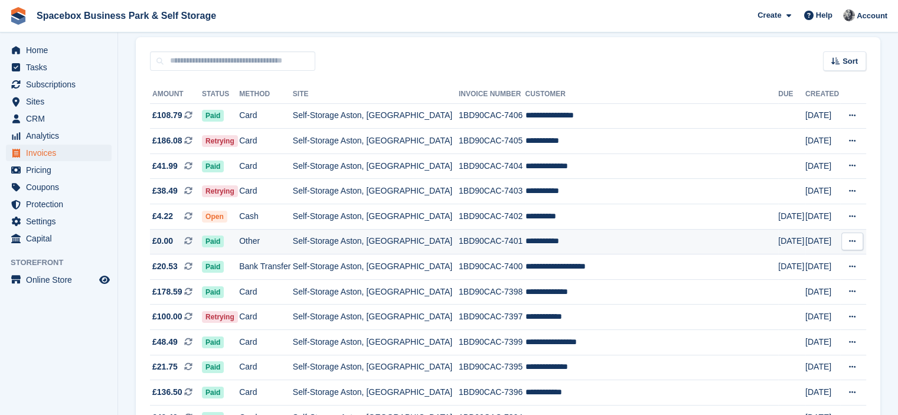
click at [352, 236] on td "Self-Storage Aston, [GEOGRAPHIC_DATA]" at bounding box center [376, 241] width 166 height 25
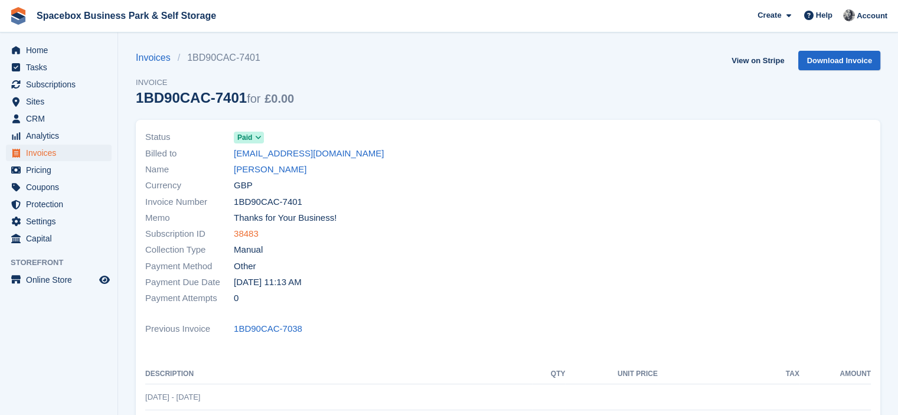
click at [249, 239] on link "38483" at bounding box center [246, 234] width 25 height 14
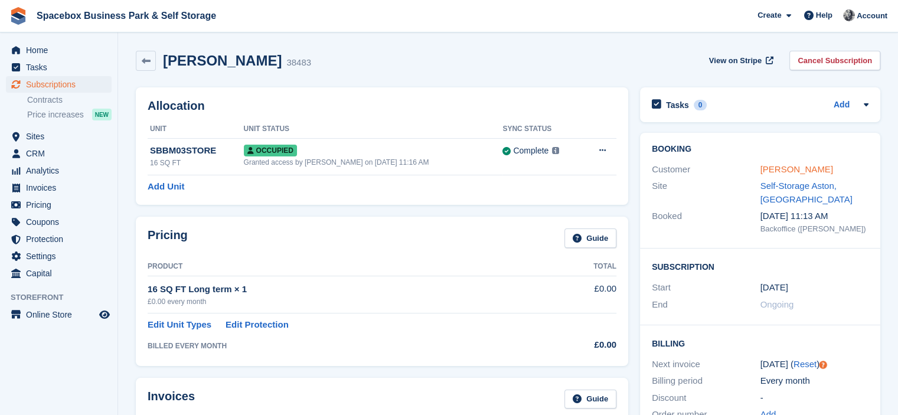
click at [779, 171] on link "[PERSON_NAME]" at bounding box center [796, 169] width 73 height 10
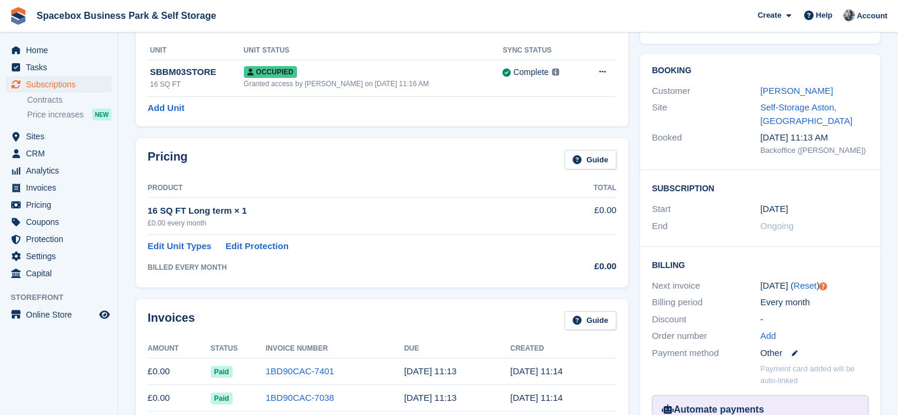
scroll to position [47, 0]
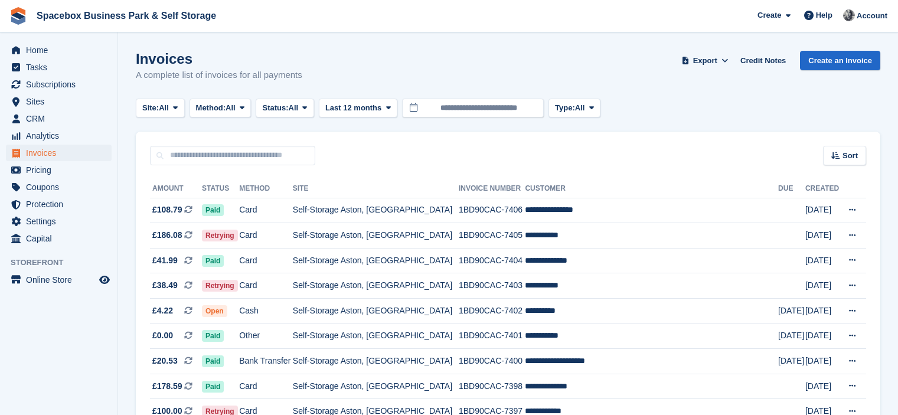
scroll to position [236, 0]
